Goal: Task Accomplishment & Management: Complete application form

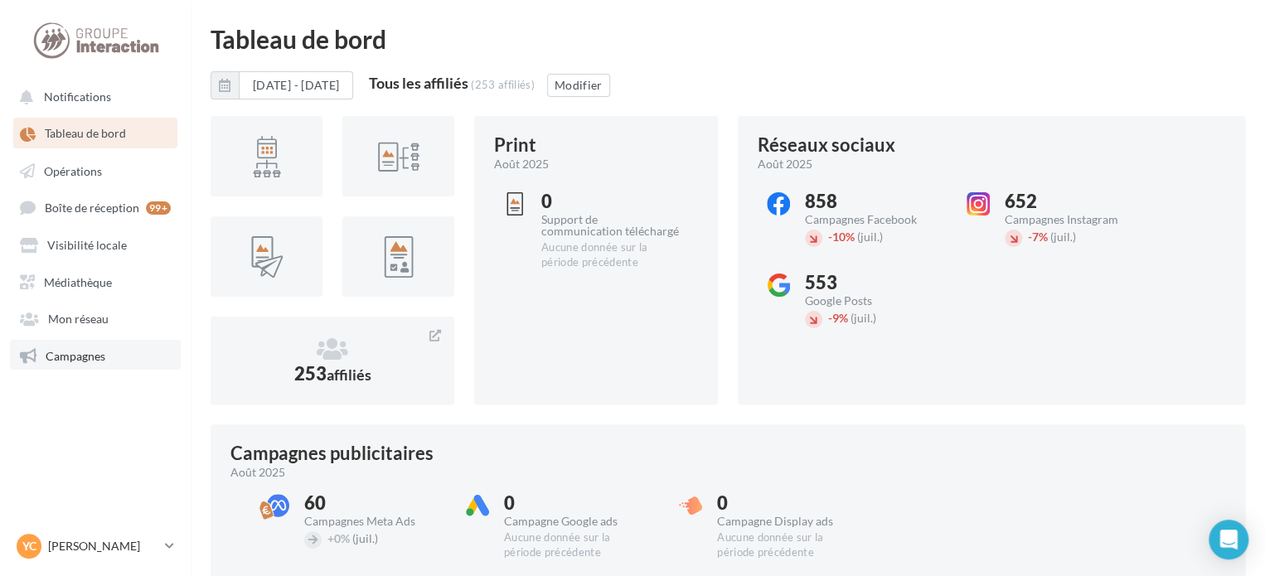
click at [104, 366] on link "Campagnes" at bounding box center [95, 355] width 171 height 30
click at [92, 358] on span "Campagnes" at bounding box center [76, 355] width 60 height 14
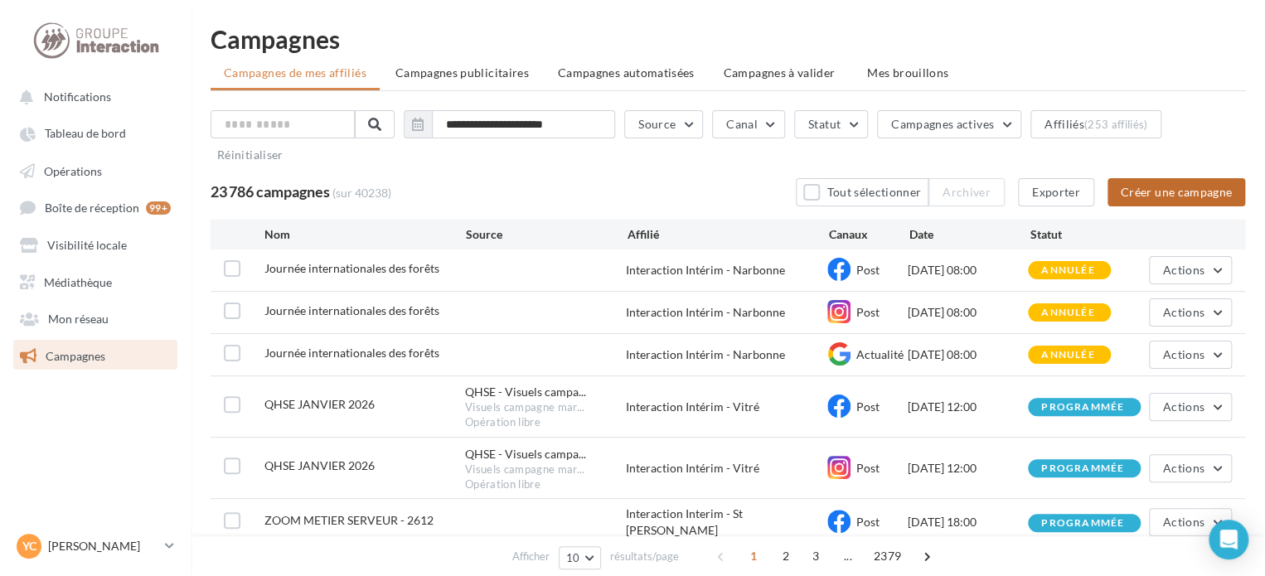
drag, startPoint x: 1171, startPoint y: 191, endPoint x: 1128, endPoint y: 191, distance: 43.1
click at [1171, 191] on button "Créer une campagne" at bounding box center [1176, 192] width 138 height 28
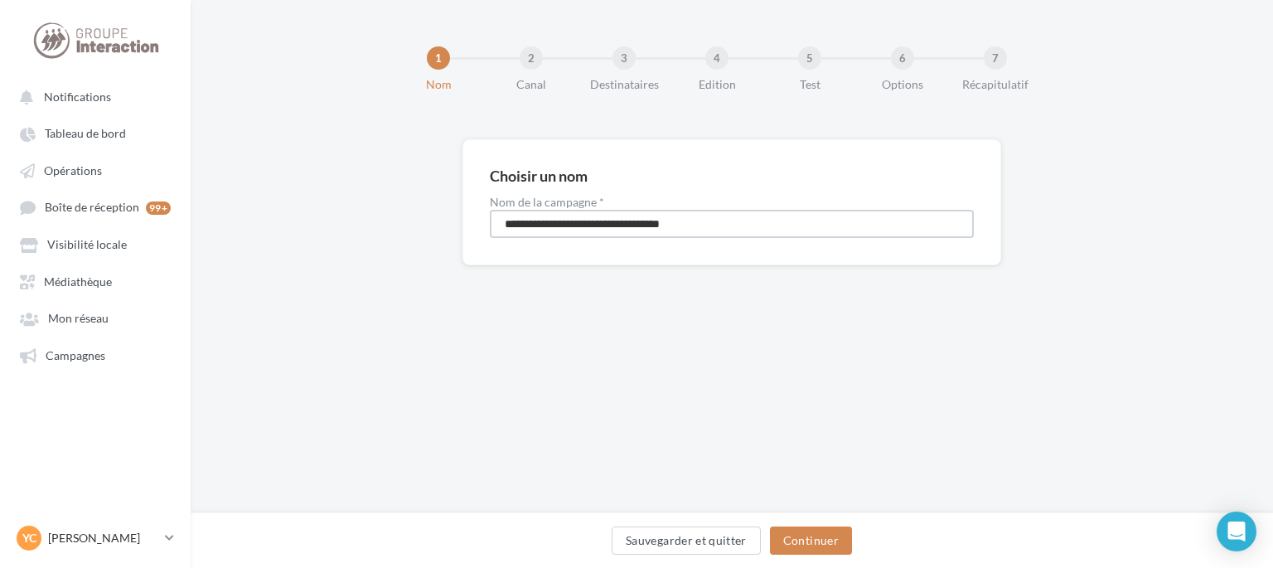
drag, startPoint x: 742, startPoint y: 220, endPoint x: 269, endPoint y: 268, distance: 475.7
click at [278, 270] on div "**********" at bounding box center [732, 228] width 1082 height 179
type input "****"
click at [812, 537] on button "Continuer" at bounding box center [811, 540] width 82 height 28
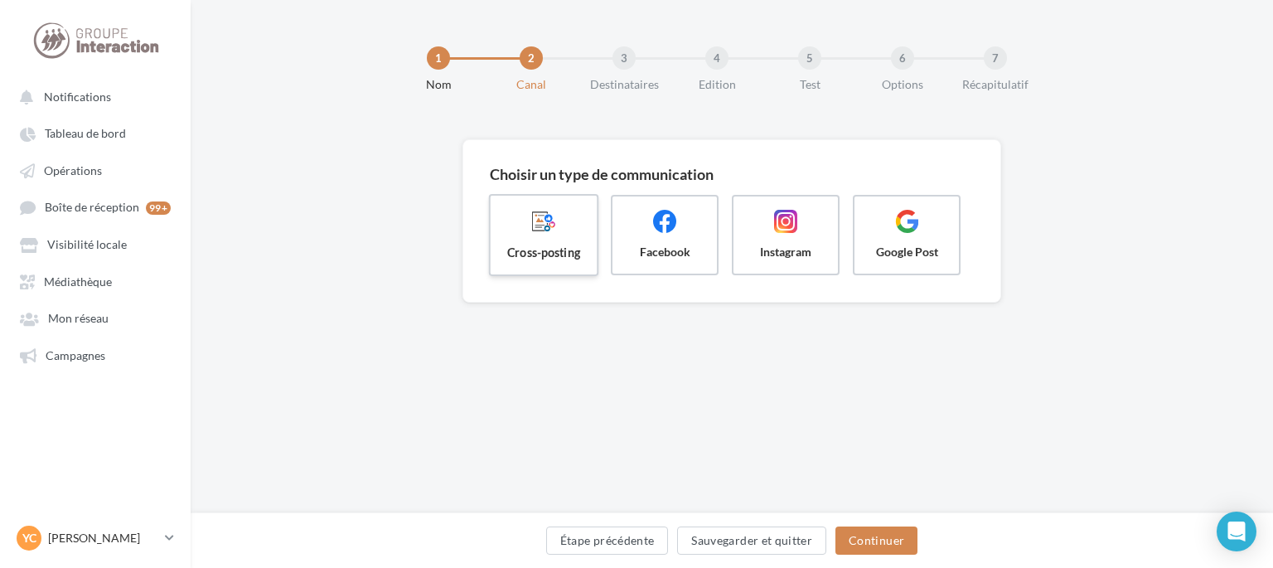
click at [567, 254] on span "Cross-posting" at bounding box center [544, 252] width 80 height 17
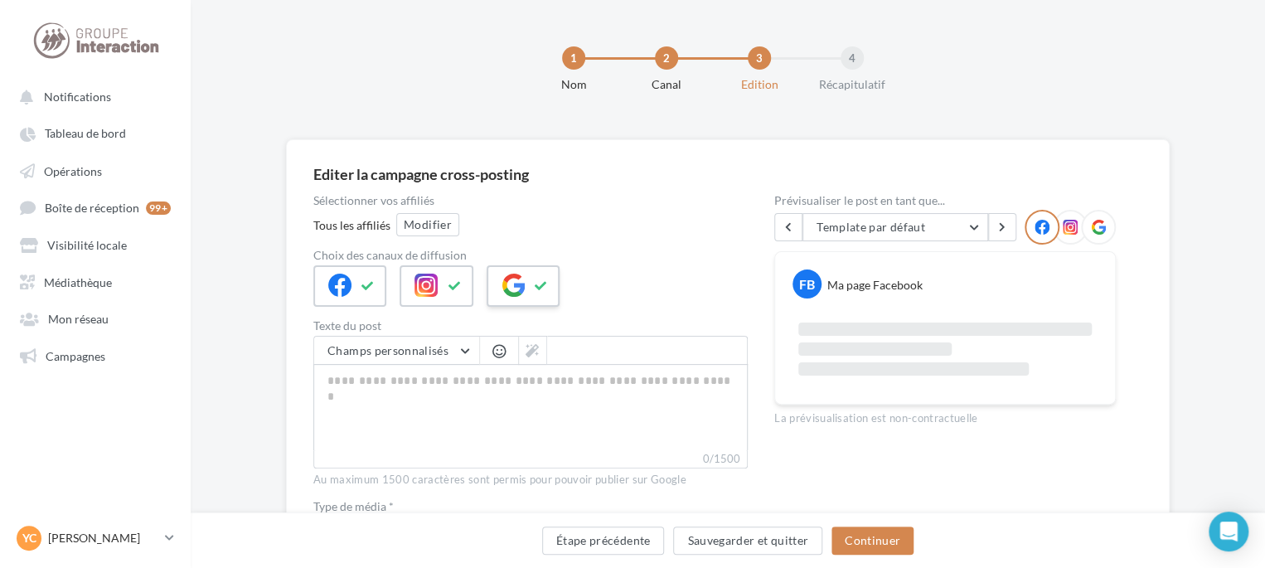
click at [511, 288] on icon at bounding box center [512, 285] width 23 height 23
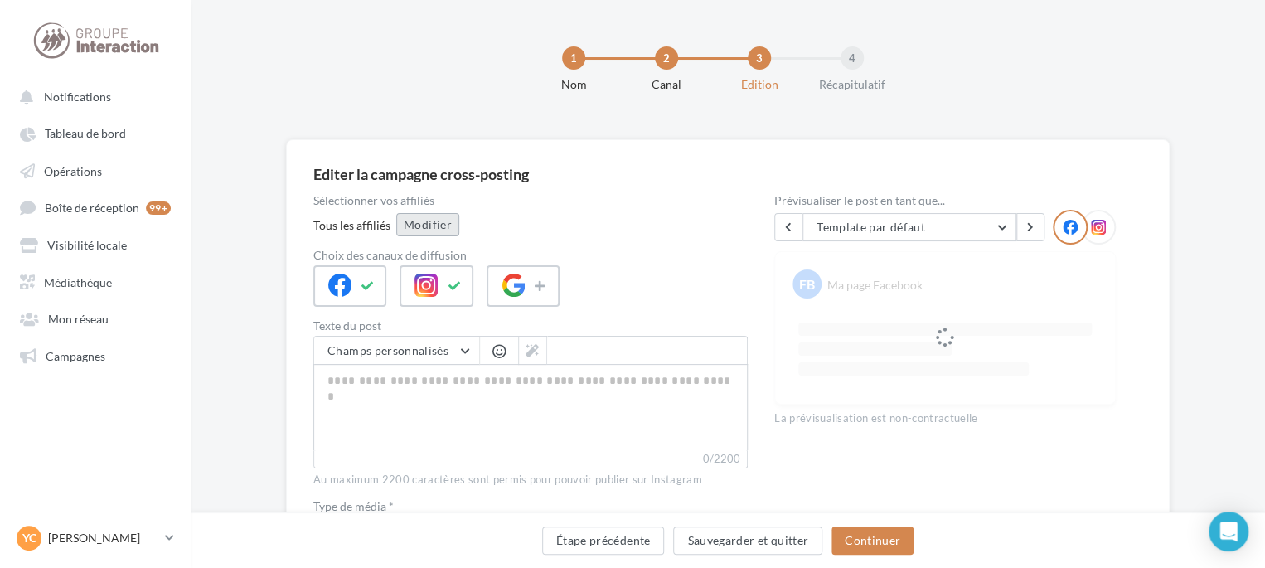
click at [437, 225] on button "Modifier" at bounding box center [427, 224] width 63 height 23
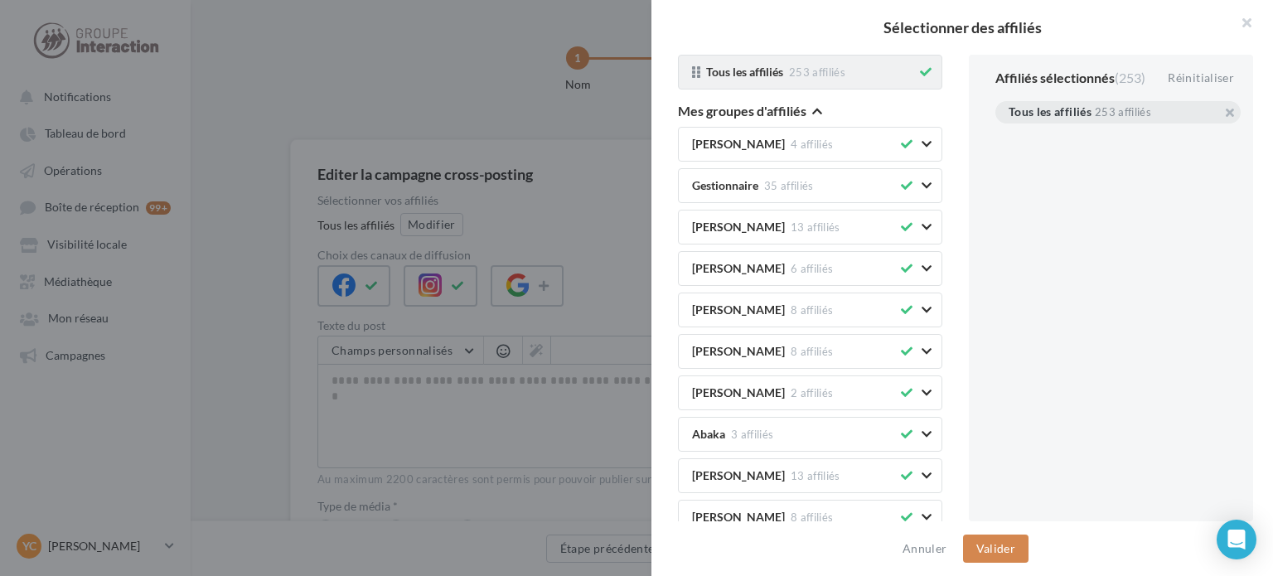
click at [920, 70] on icon at bounding box center [926, 72] width 12 height 12
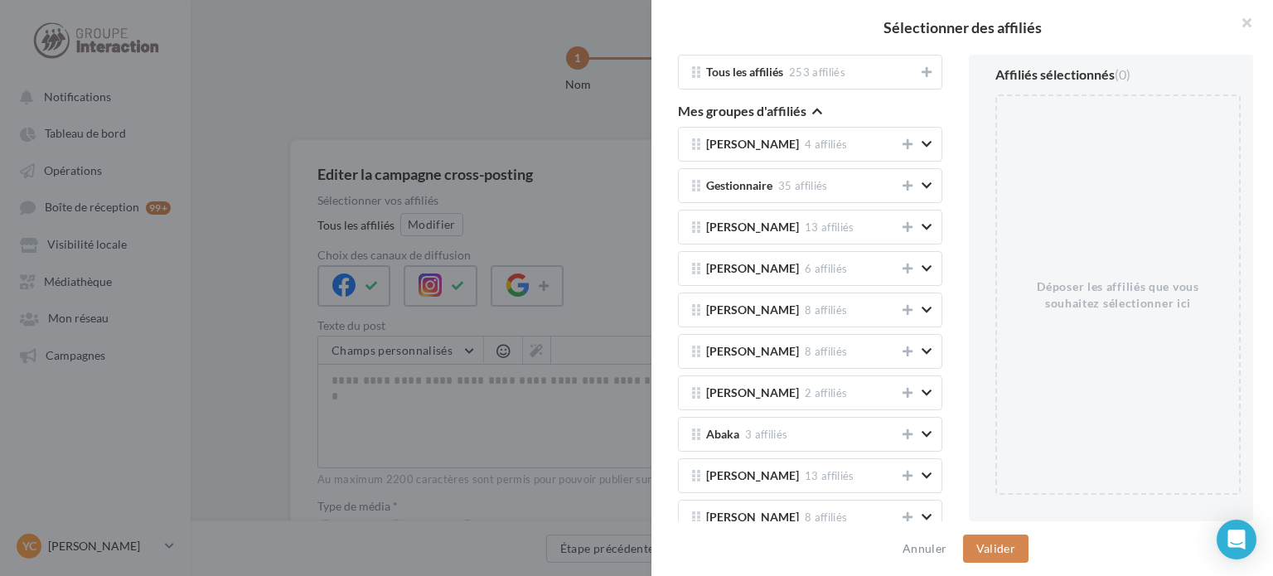
click at [816, 108] on icon "button" at bounding box center [817, 111] width 10 height 12
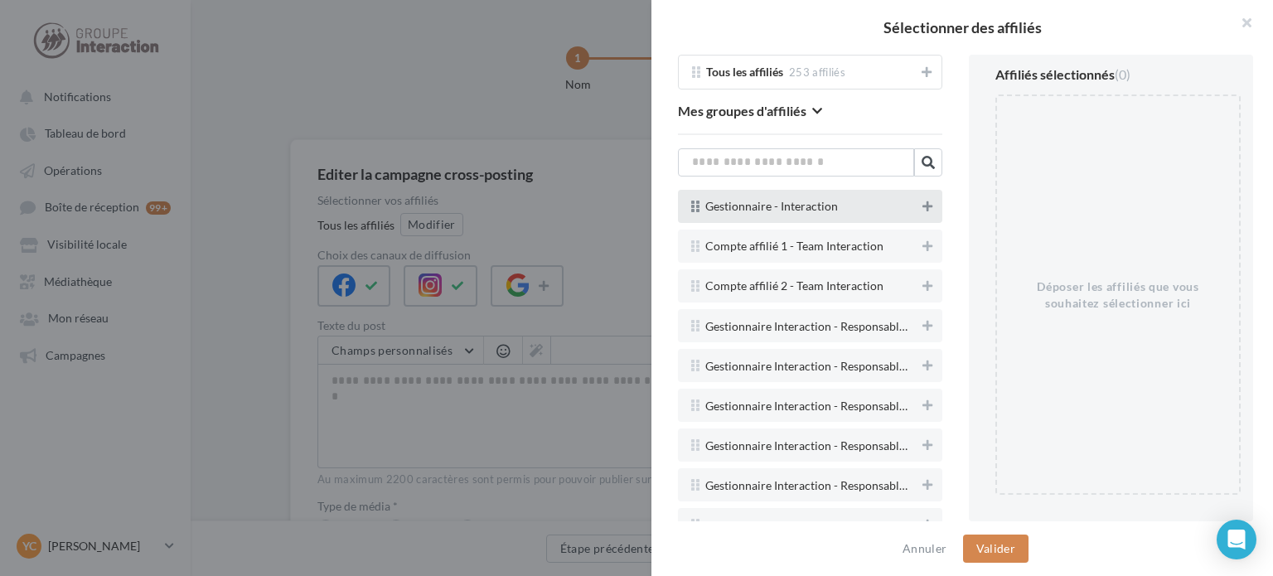
click at [922, 205] on icon at bounding box center [927, 207] width 10 height 12
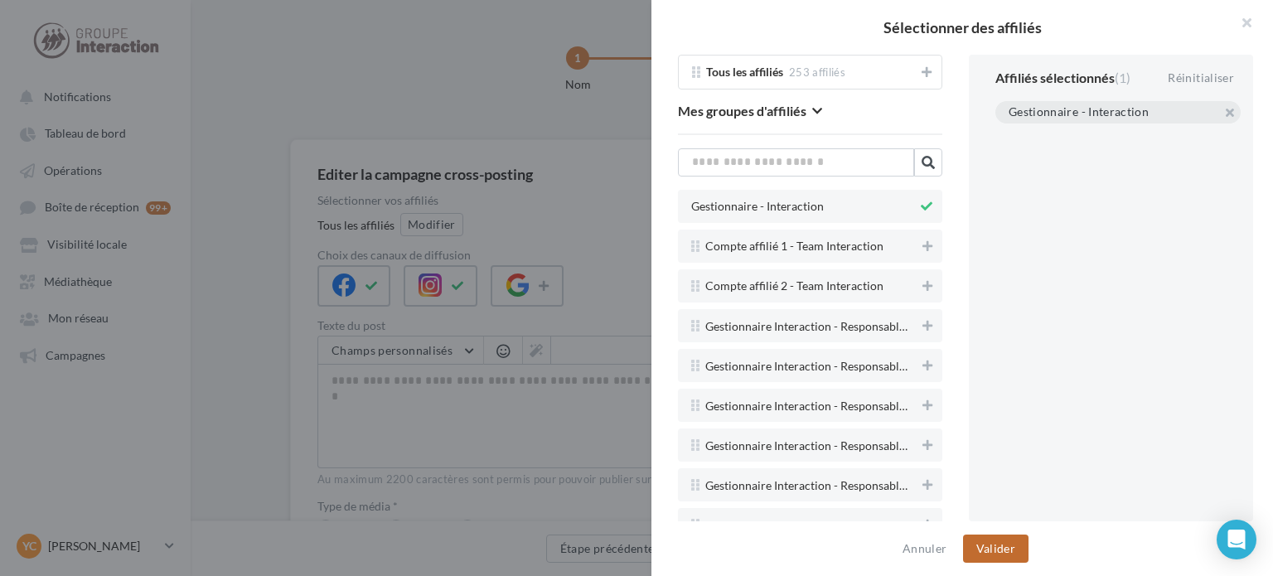
click at [1001, 548] on button "Valider" at bounding box center [995, 549] width 65 height 28
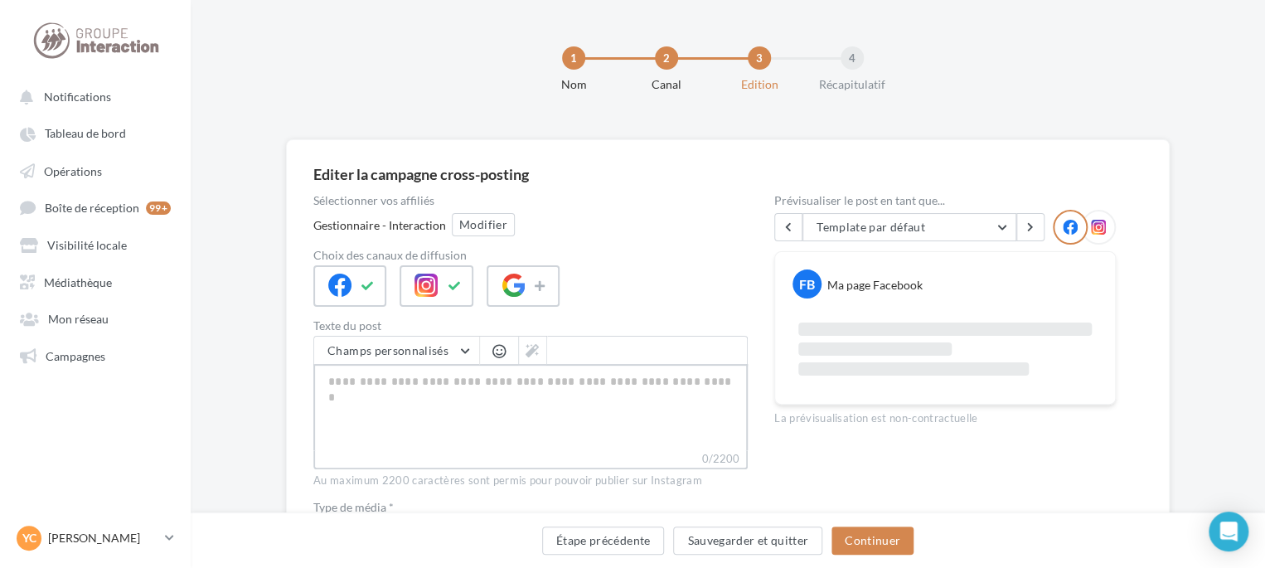
click at [633, 394] on textarea "0/2200" at bounding box center [530, 407] width 434 height 86
drag, startPoint x: 633, startPoint y: 394, endPoint x: 530, endPoint y: 396, distance: 103.6
click at [530, 396] on textarea "0/2200" at bounding box center [530, 407] width 434 height 86
type textarea "*"
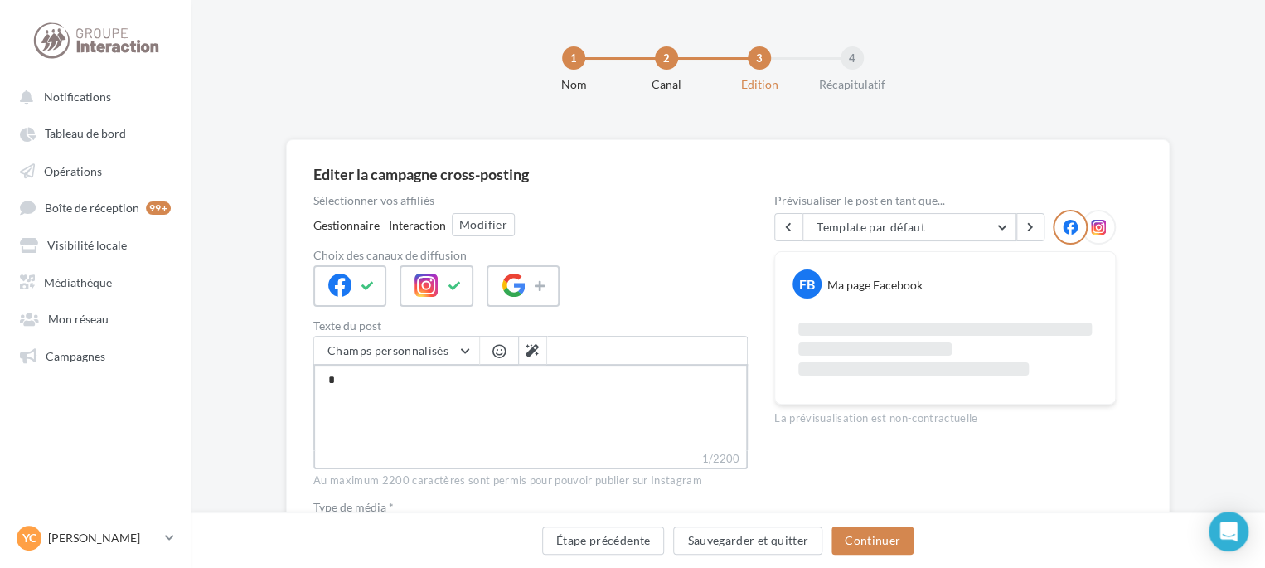
type textarea "**"
type textarea "***"
type textarea "****"
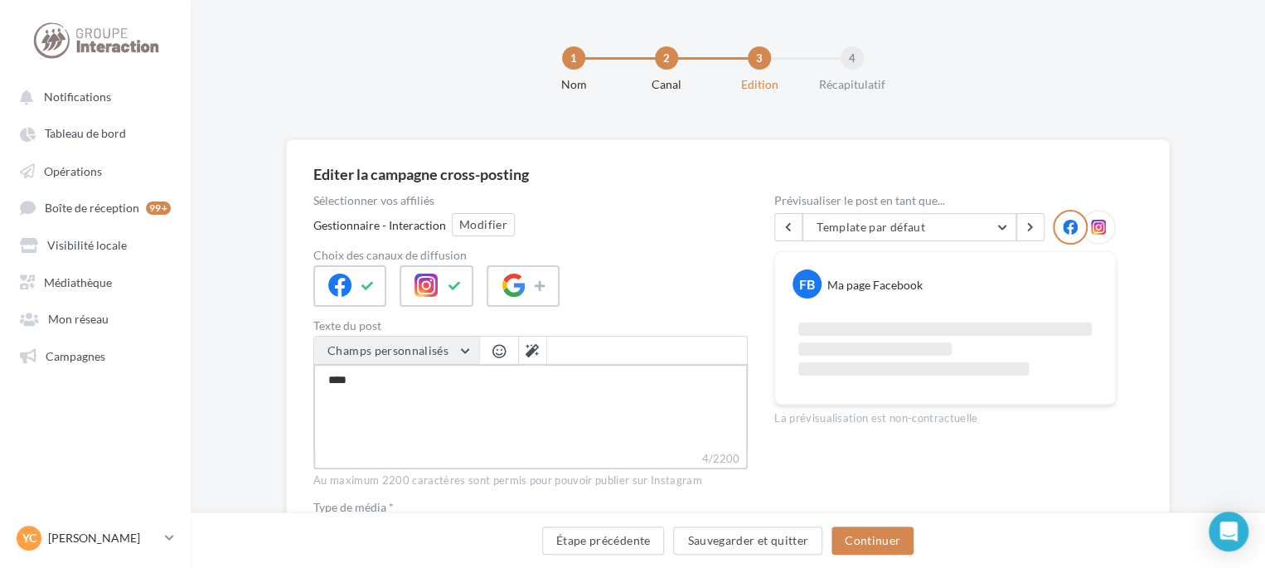
scroll to position [166, 0]
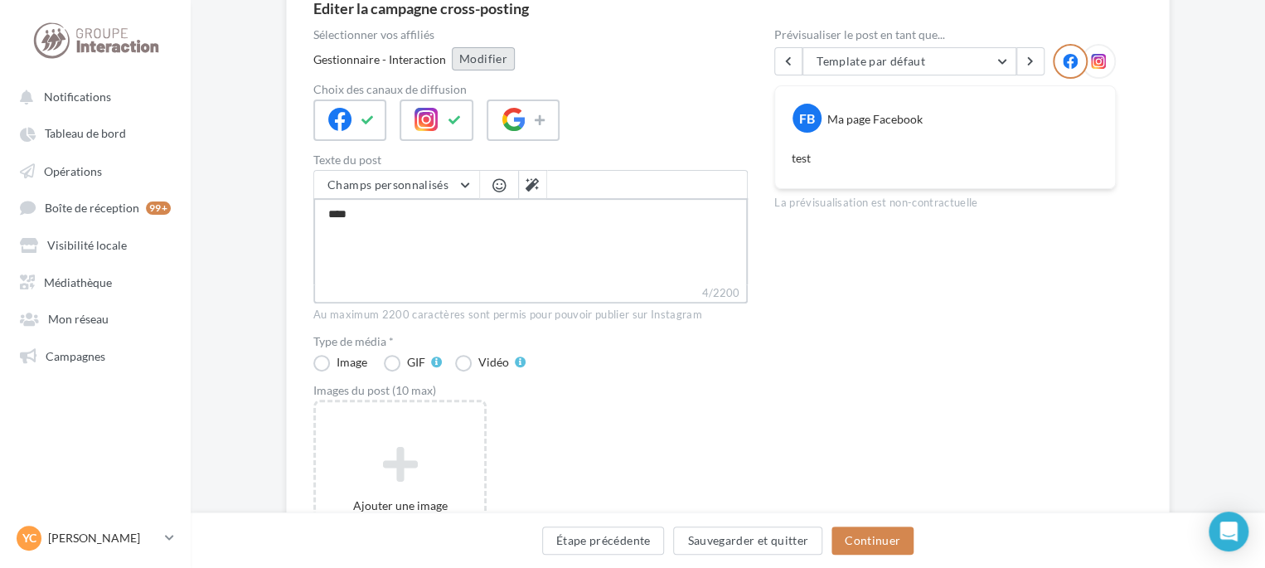
type textarea "****"
click at [488, 62] on button "Modifier" at bounding box center [483, 58] width 63 height 23
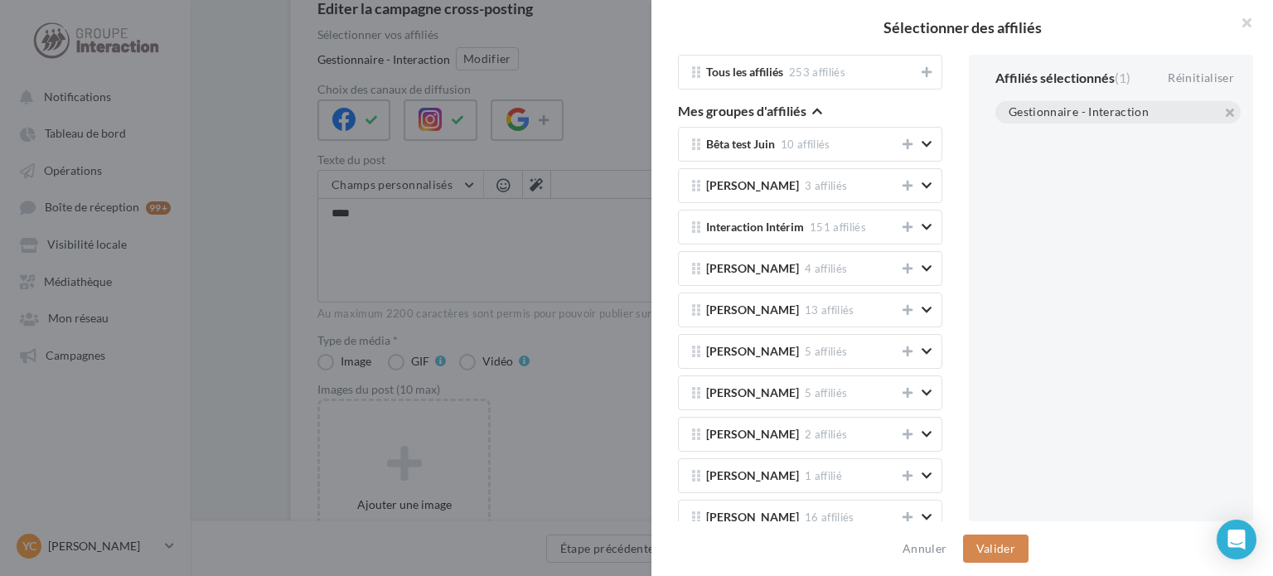
click at [814, 109] on icon "button" at bounding box center [817, 111] width 10 height 12
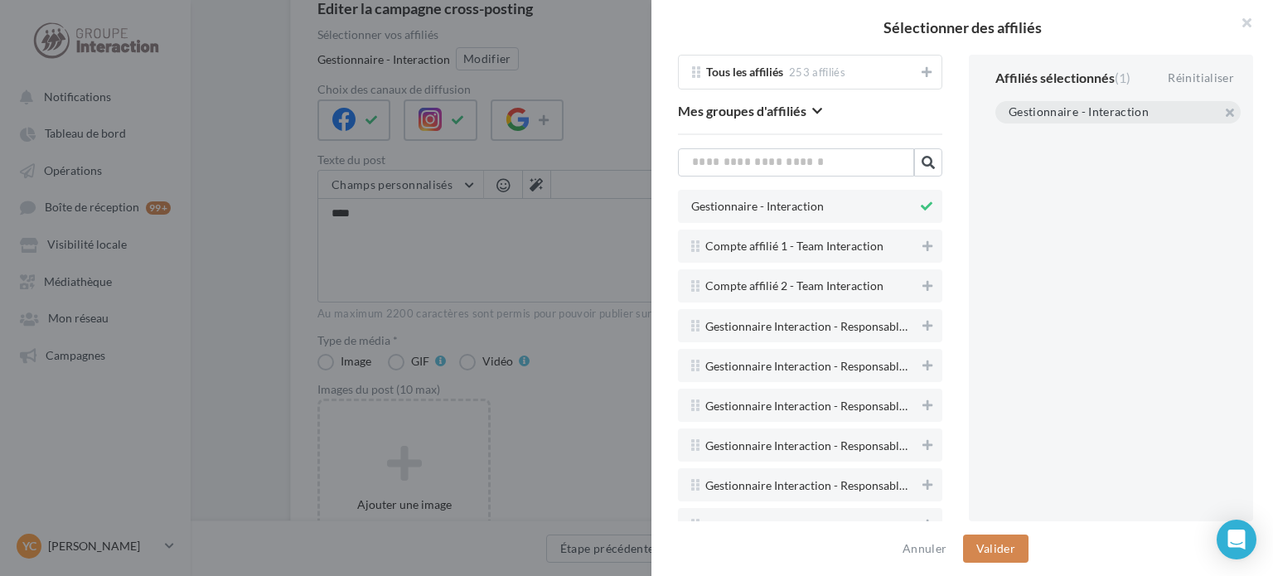
click at [917, 198] on button at bounding box center [926, 206] width 18 height 20
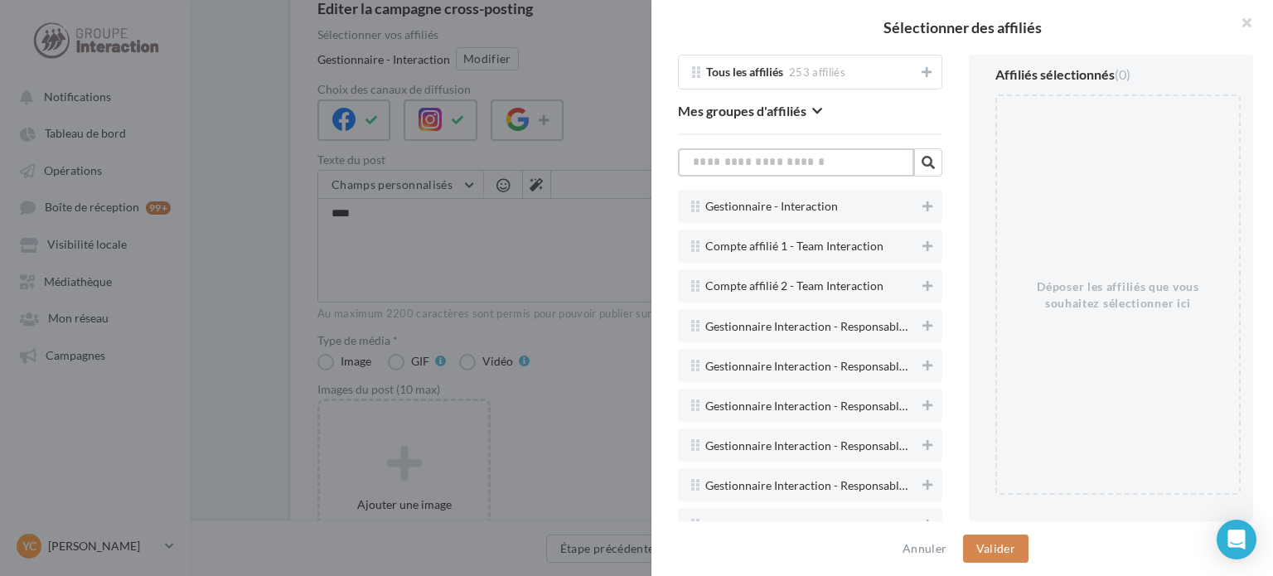
click at [836, 157] on input "text" at bounding box center [796, 162] width 236 height 28
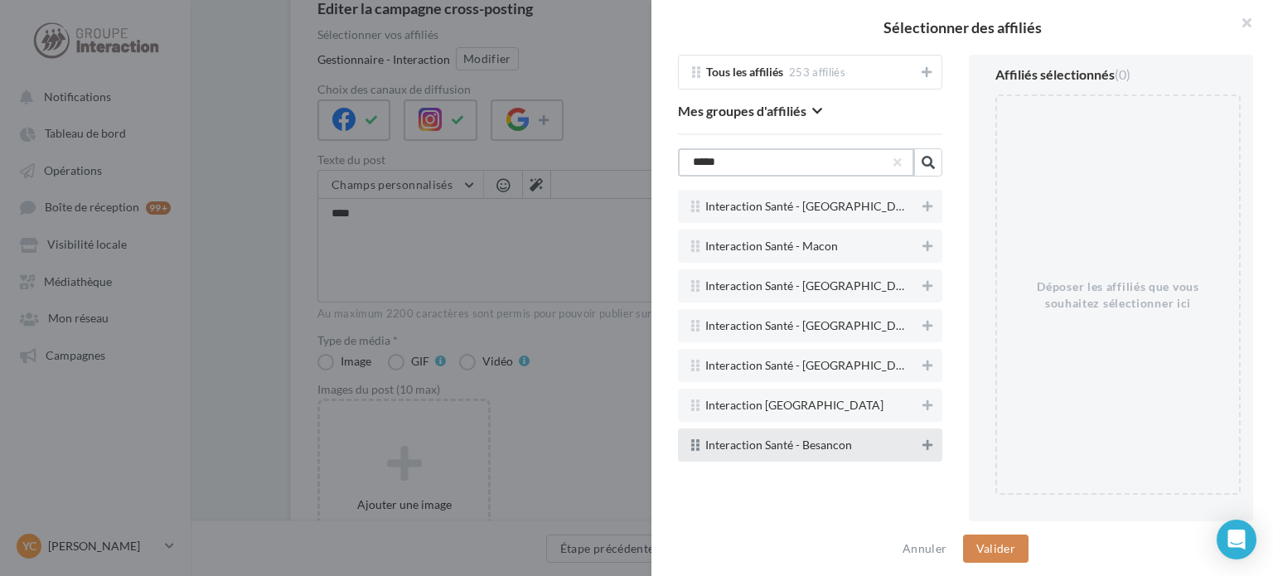
type input "*****"
click at [919, 447] on button at bounding box center [927, 445] width 17 height 20
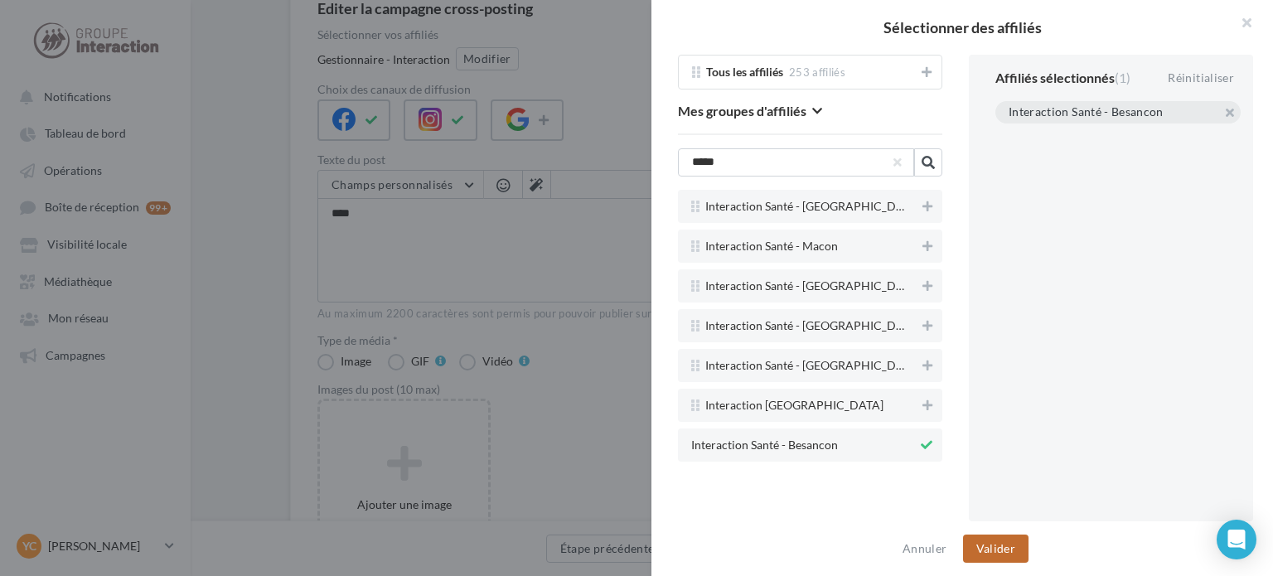
click at [997, 544] on button "Valider" at bounding box center [995, 549] width 65 height 28
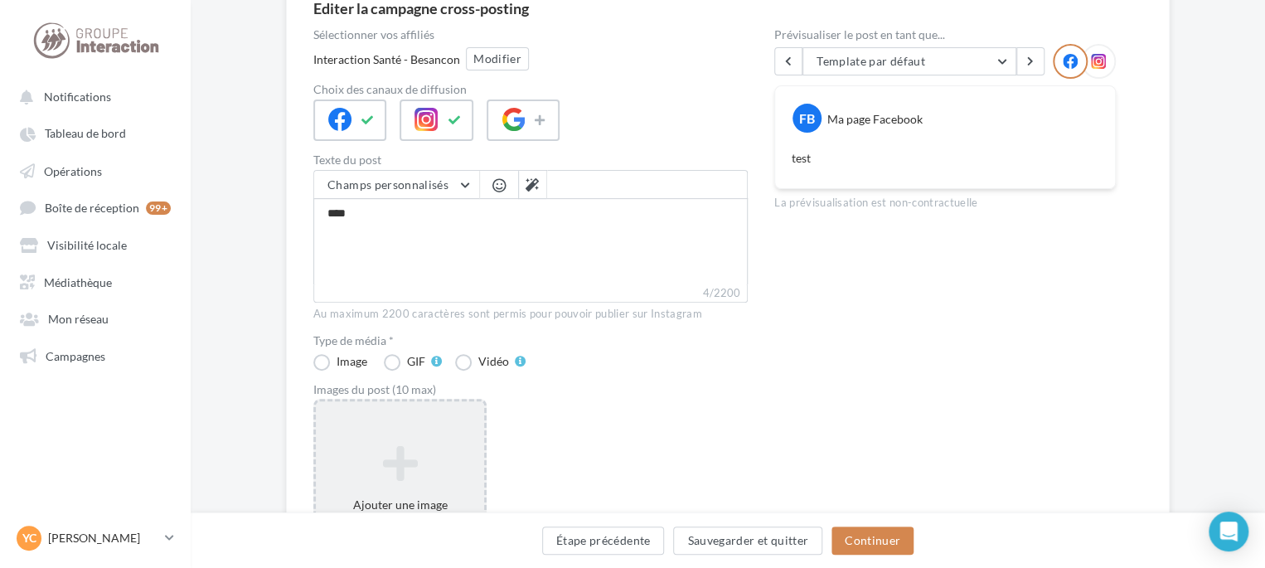
click at [428, 424] on div "Ajouter une image Format: jpg Taille min: 150x150 (LxH) Taille max: 1920x1350 (…" at bounding box center [399, 506] width 173 height 215
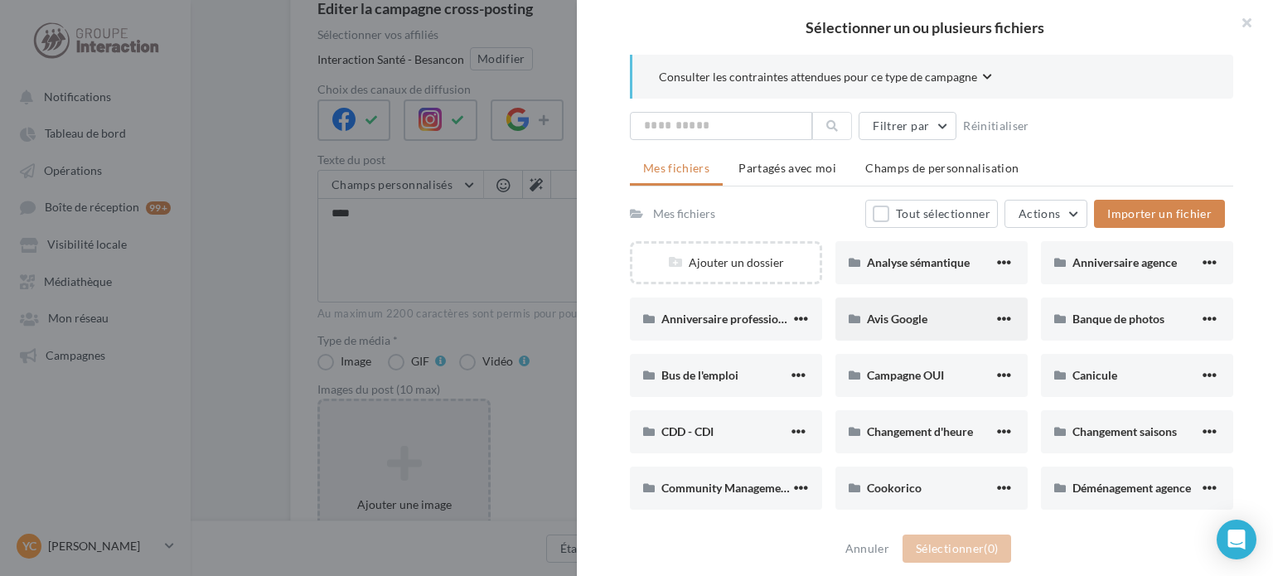
click at [893, 320] on span "Avis Google" at bounding box center [897, 319] width 61 height 14
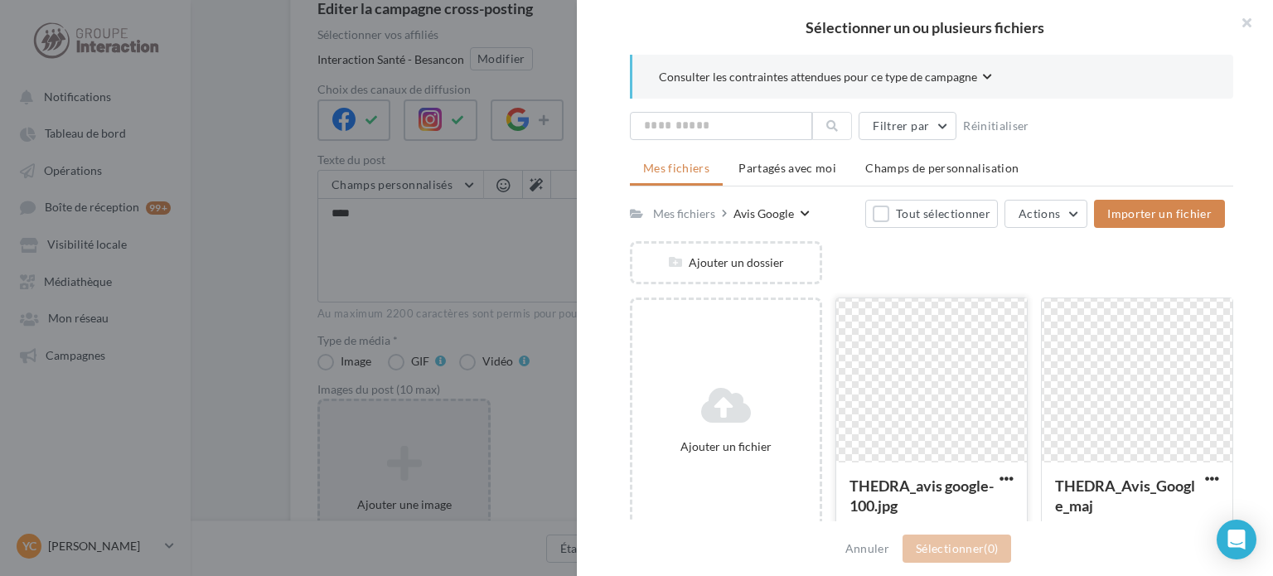
click at [897, 380] on div at bounding box center [931, 381] width 191 height 166
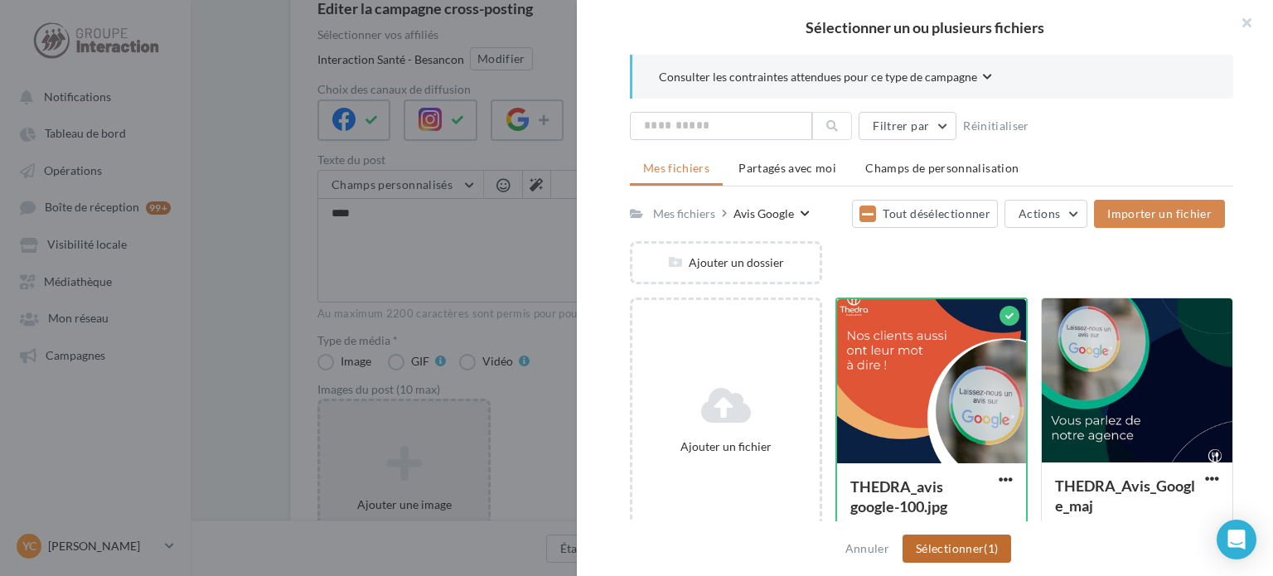
click at [965, 552] on button "Sélectionner (1)" at bounding box center [957, 549] width 109 height 28
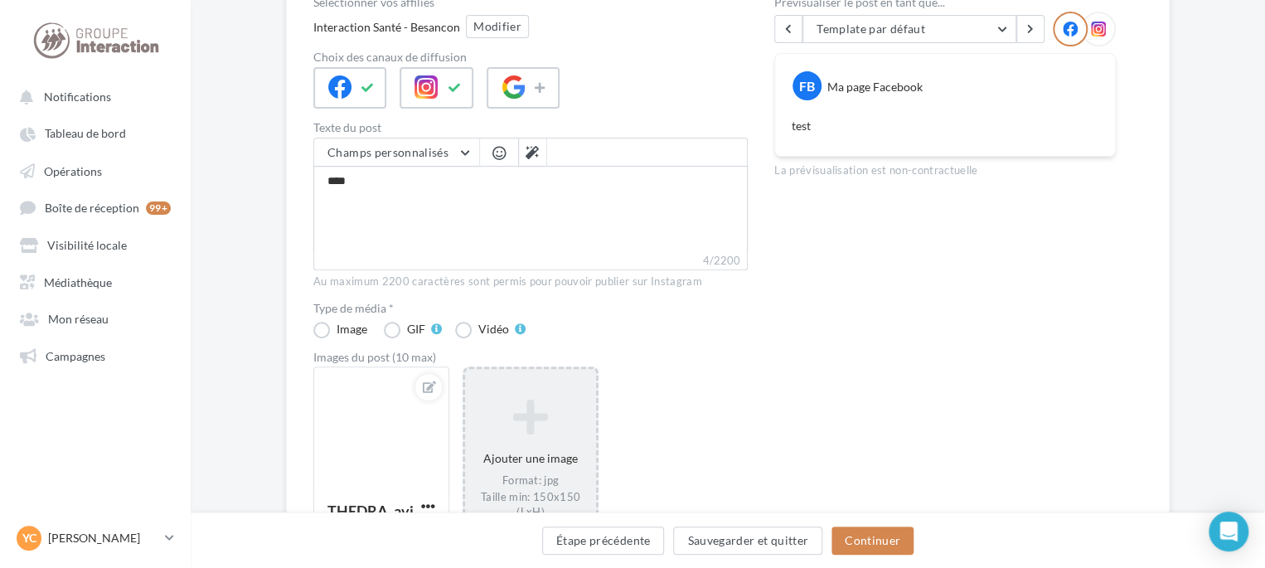
scroll to position [249, 0]
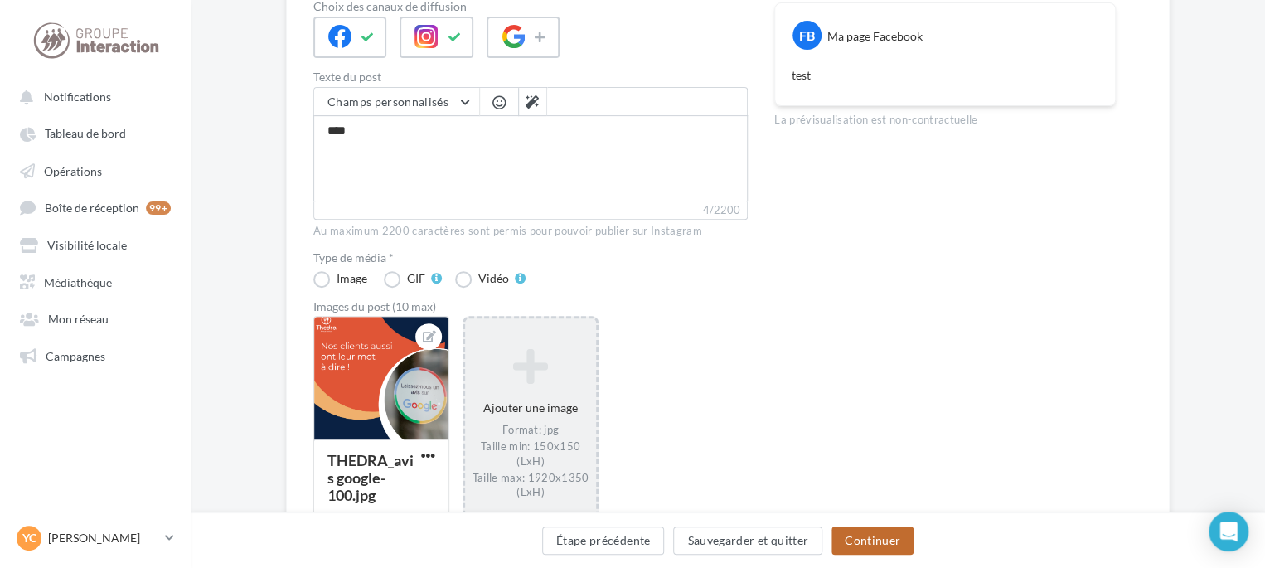
click at [883, 530] on button "Continuer" at bounding box center [872, 540] width 82 height 28
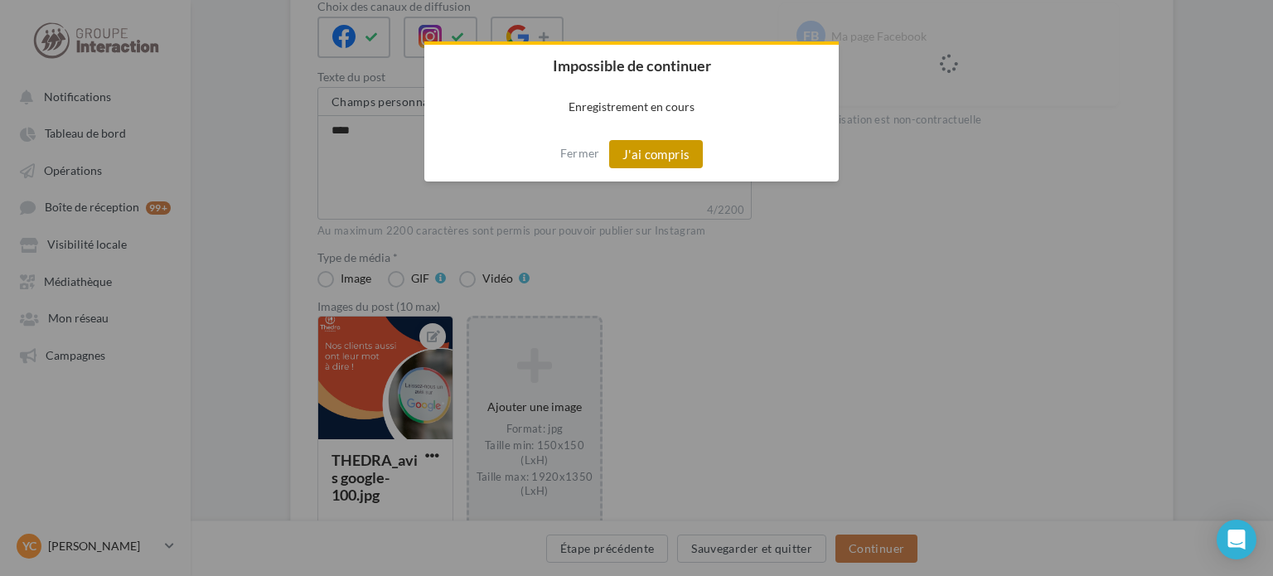
click at [658, 148] on button "J'ai compris" at bounding box center [656, 154] width 94 height 28
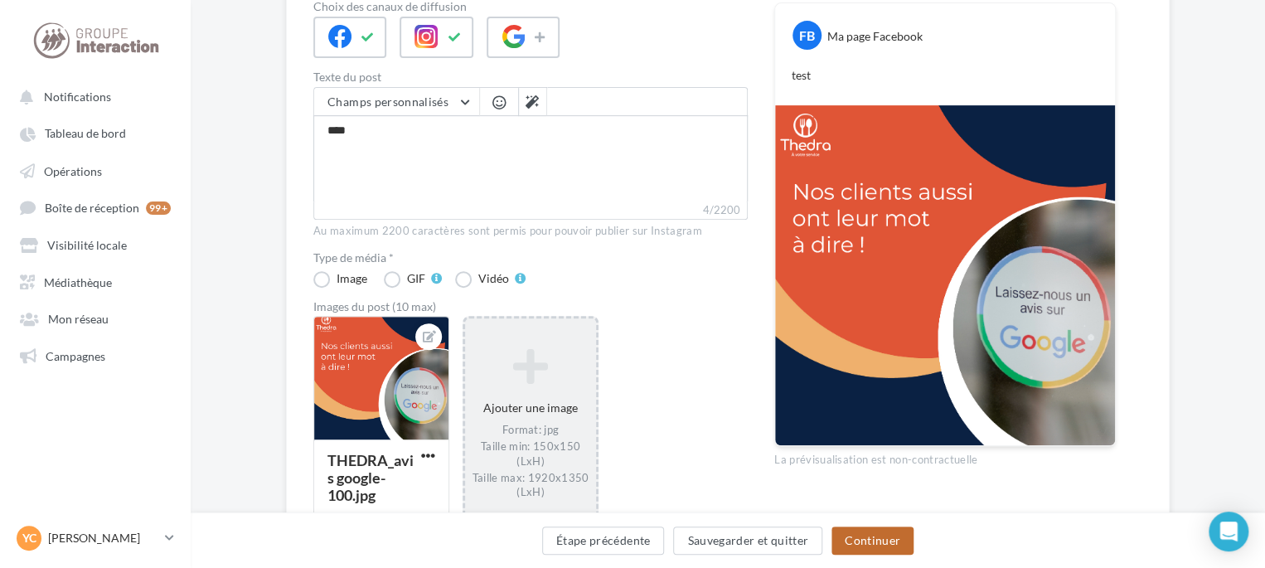
click at [895, 545] on button "Continuer" at bounding box center [872, 540] width 82 height 28
